Goal: Check status: Verify the current state of an ongoing process or item

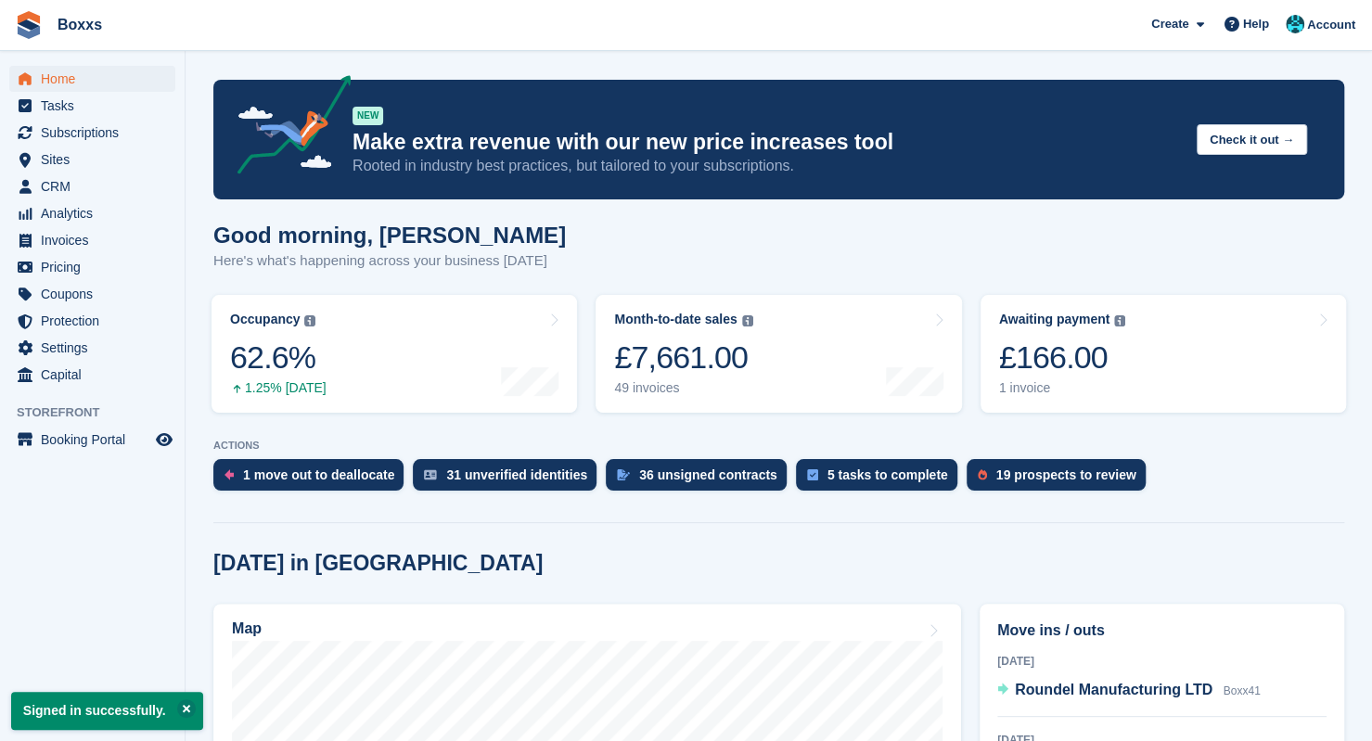
scroll to position [278, 0]
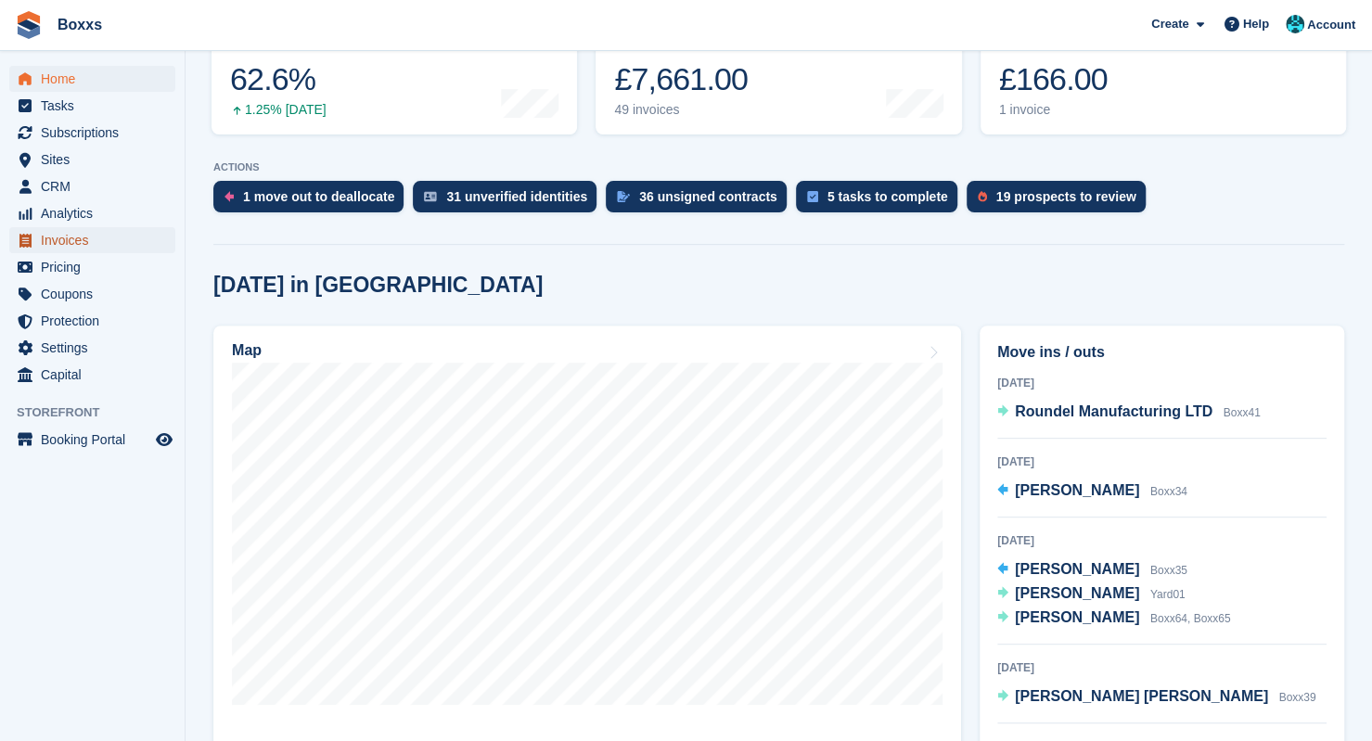
click at [80, 237] on span "Invoices" at bounding box center [96, 240] width 111 height 26
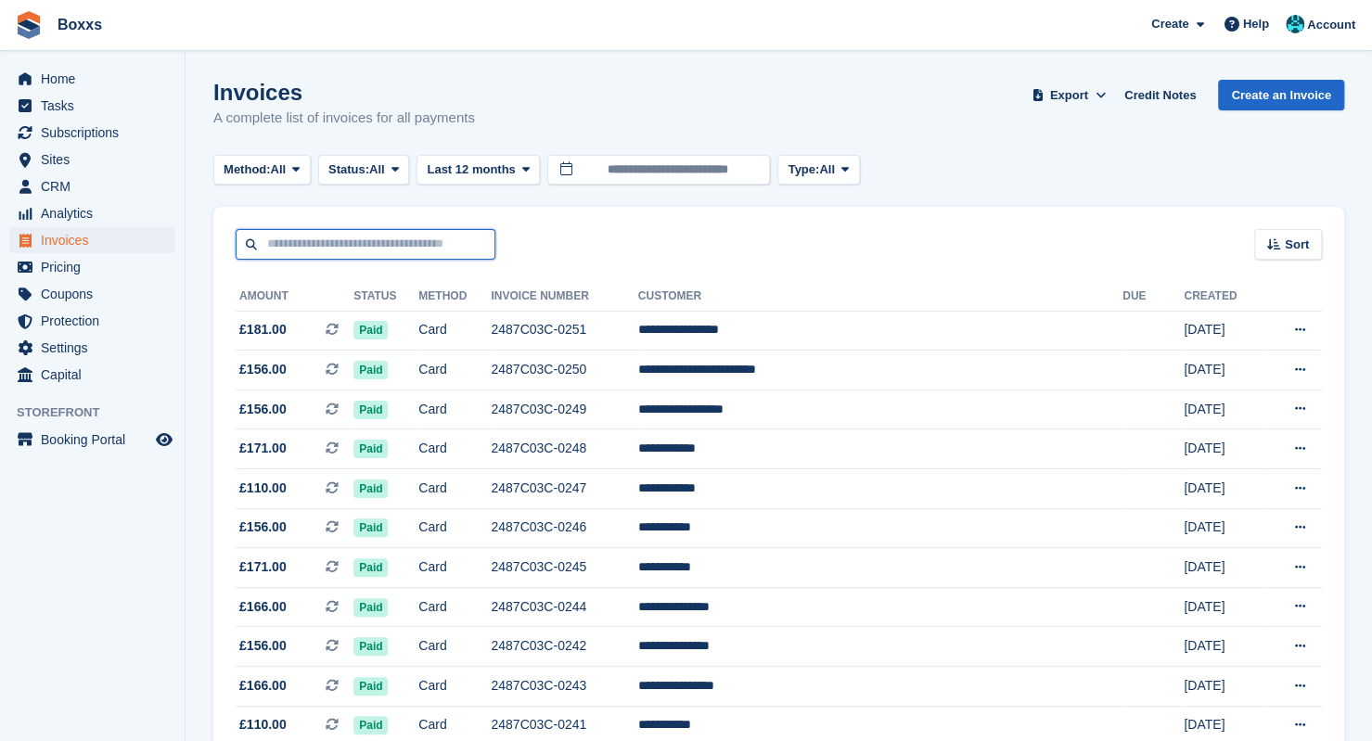
click at [291, 244] on input "text" at bounding box center [366, 244] width 260 height 31
type input "*****"
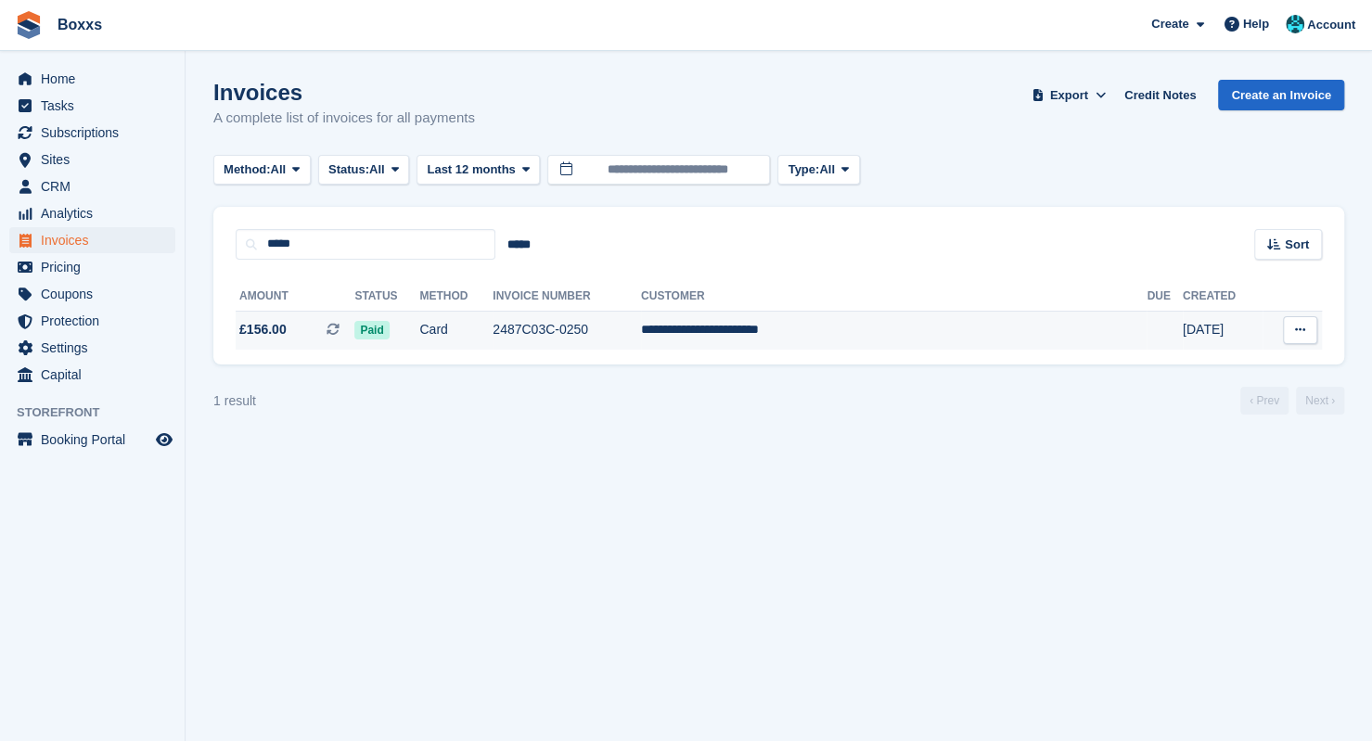
click at [607, 339] on td "2487C03C-0250" at bounding box center [567, 330] width 148 height 39
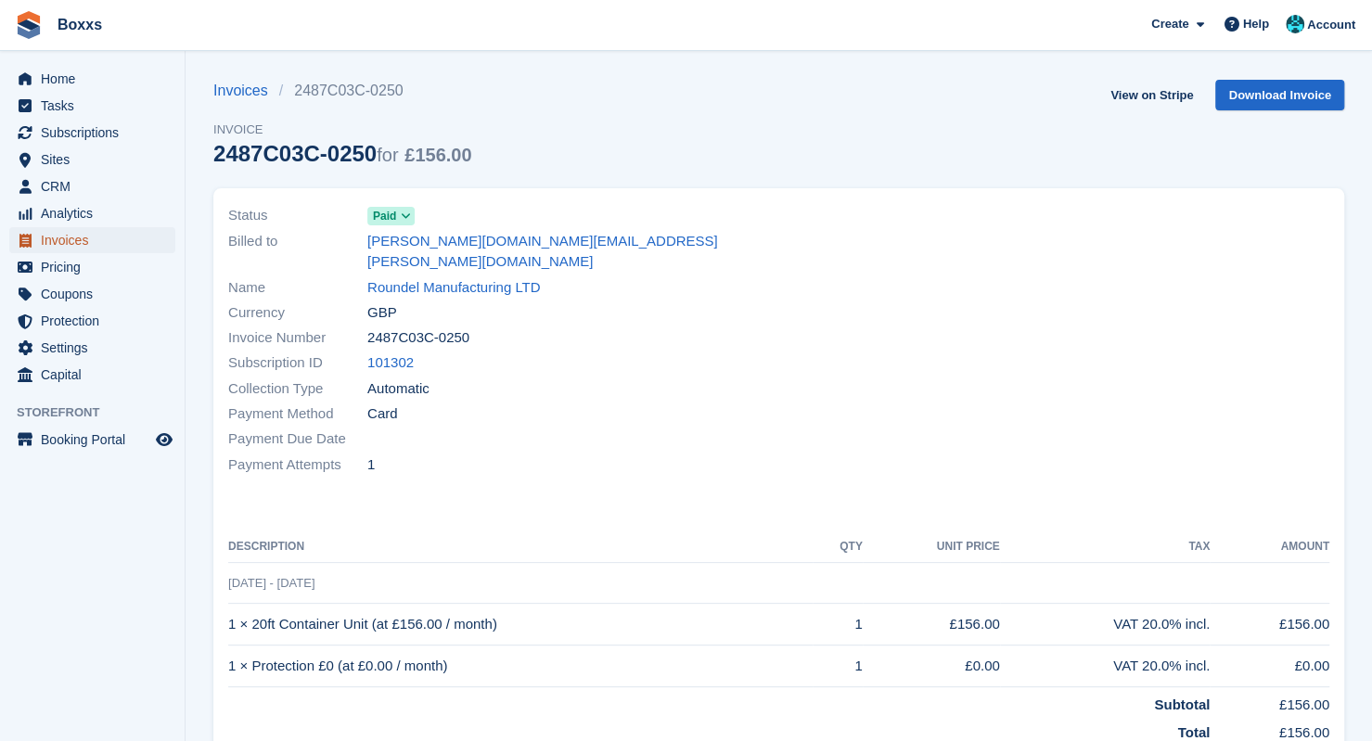
click at [80, 236] on span "Invoices" at bounding box center [96, 240] width 111 height 26
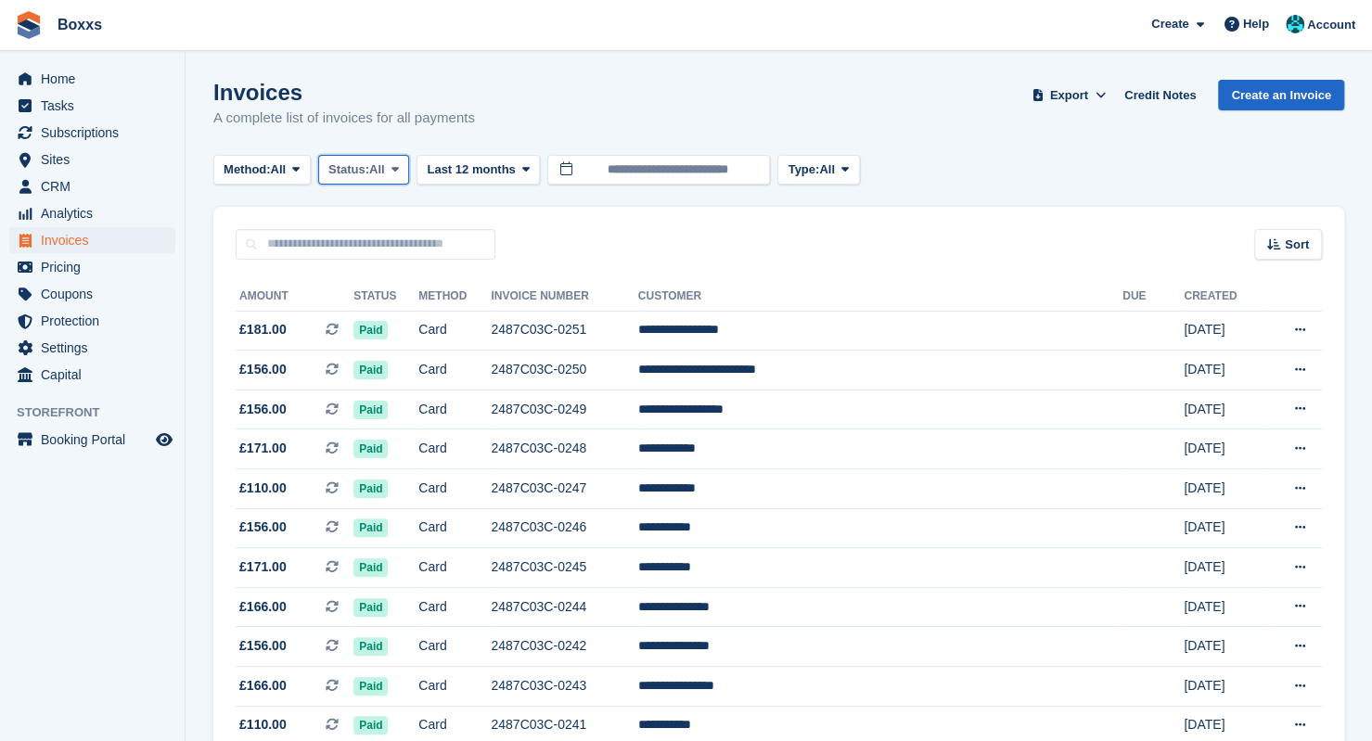
click at [390, 160] on button "Status: All" at bounding box center [363, 170] width 91 height 31
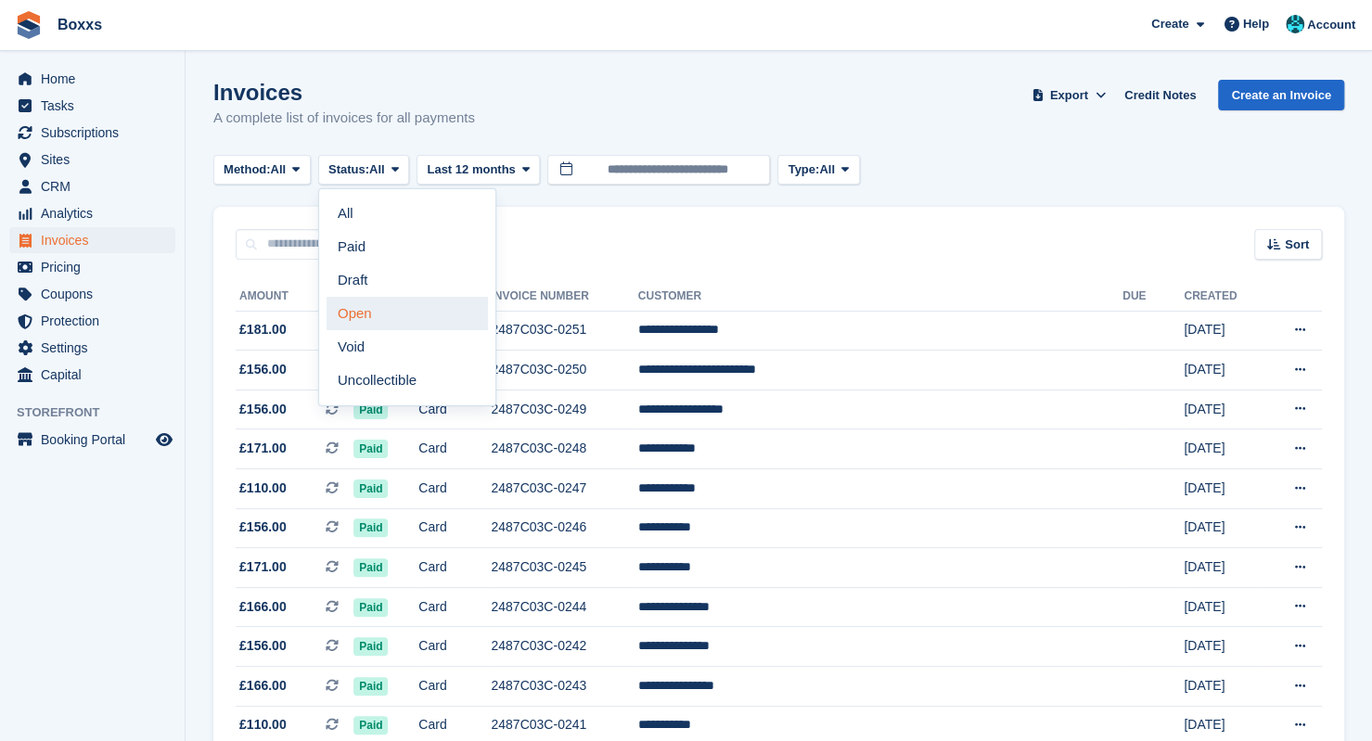
click at [407, 314] on link "Open" at bounding box center [406, 313] width 161 height 33
